Goal: Transaction & Acquisition: Purchase product/service

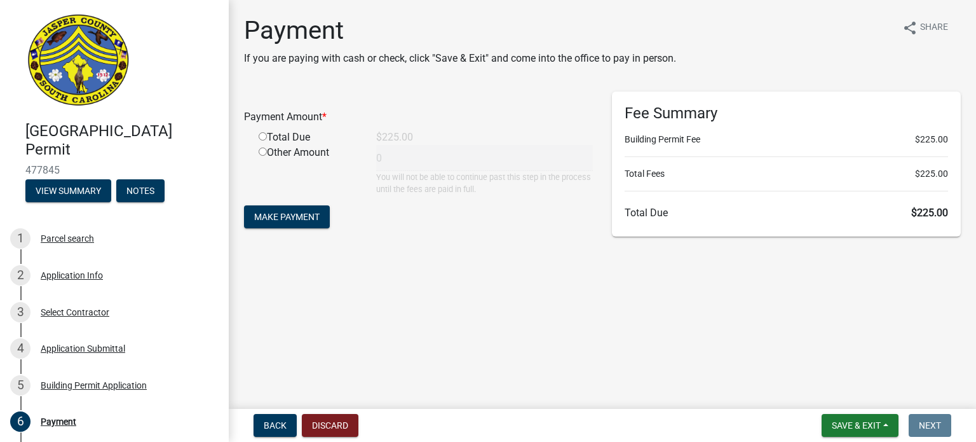
click at [259, 137] on input "radio" at bounding box center [263, 136] width 8 height 8
radio input "true"
type input "225"
click at [288, 220] on span "Make Payment" at bounding box center [286, 217] width 65 height 10
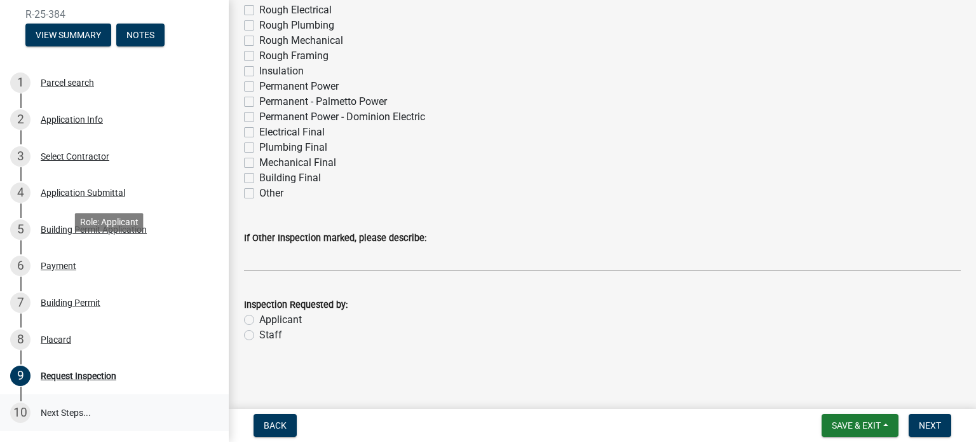
scroll to position [254, 0]
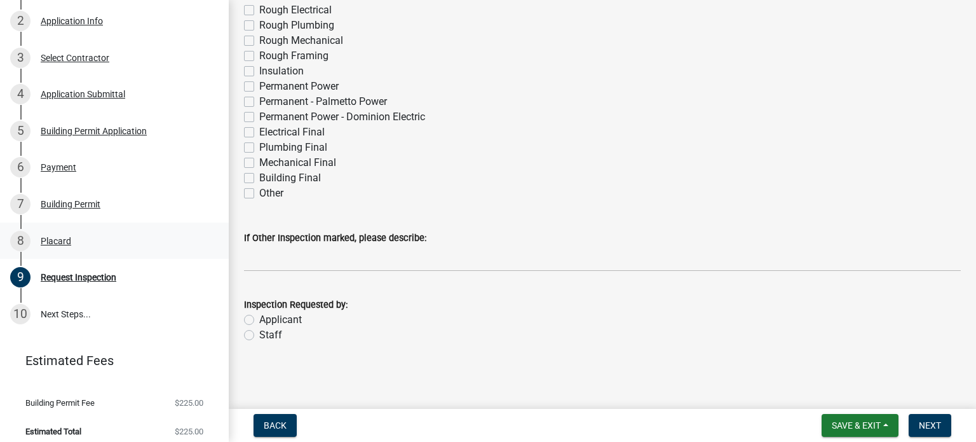
click at [57, 237] on div "Placard" at bounding box center [56, 240] width 30 height 9
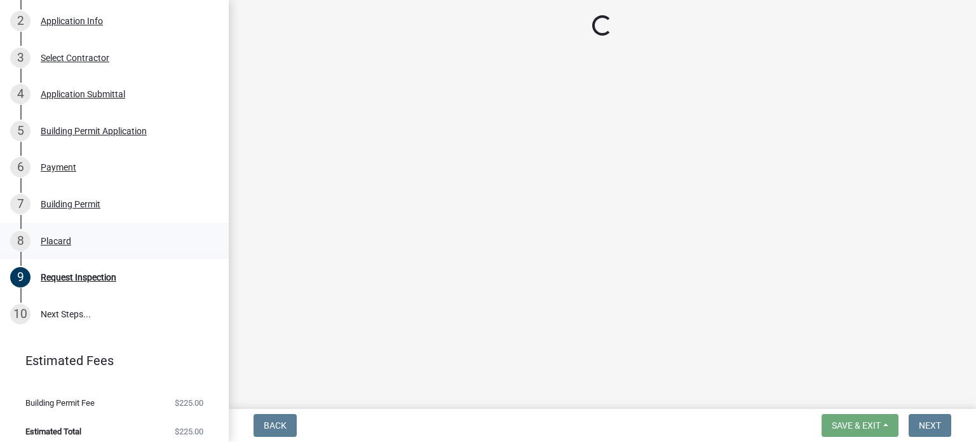
scroll to position [0, 0]
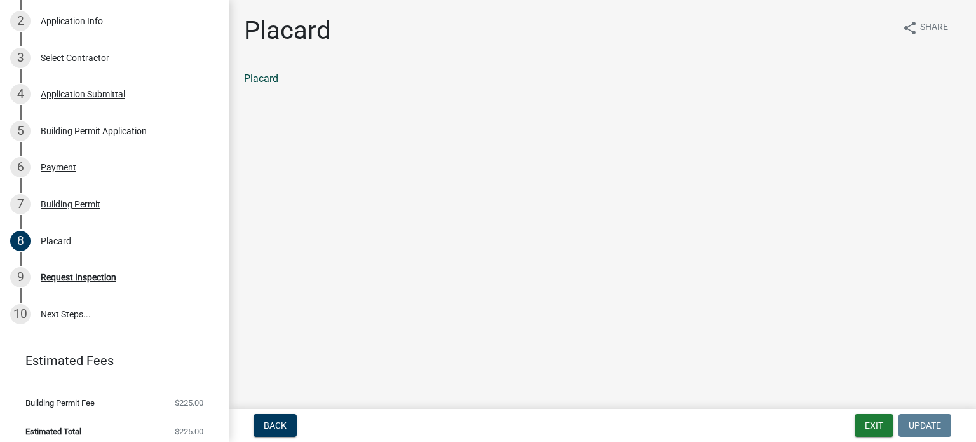
click at [258, 76] on link "Placard" at bounding box center [261, 78] width 34 height 12
click at [84, 209] on div "7 Building Permit" at bounding box center [109, 204] width 198 height 20
click at [283, 79] on link "Building Permit" at bounding box center [278, 78] width 69 height 12
